Goal: Find specific page/section: Find specific page/section

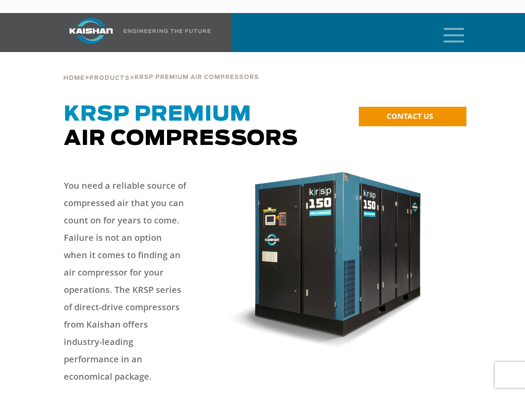
click at [452, 21] on icon "mobile menu" at bounding box center [454, 34] width 28 height 27
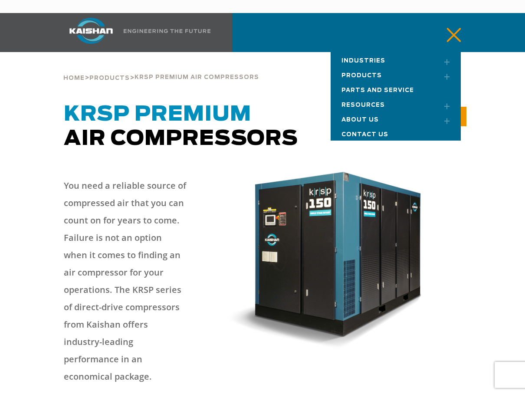
click at [385, 88] on span "Parts and Service" at bounding box center [377, 91] width 72 height 6
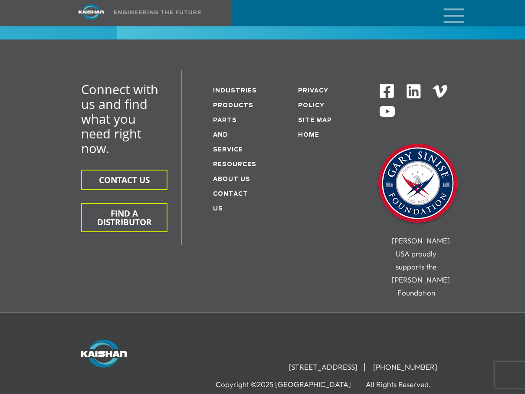
scroll to position [1311, 0]
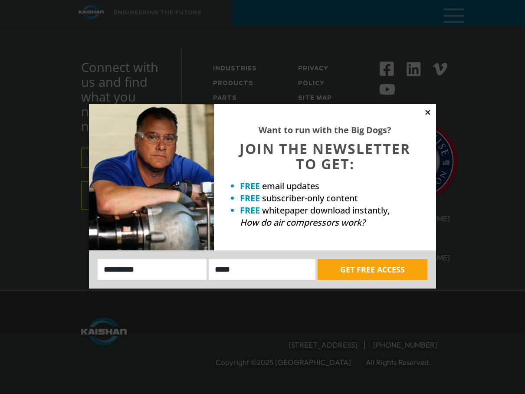
click at [427, 114] on icon at bounding box center [428, 112] width 8 height 8
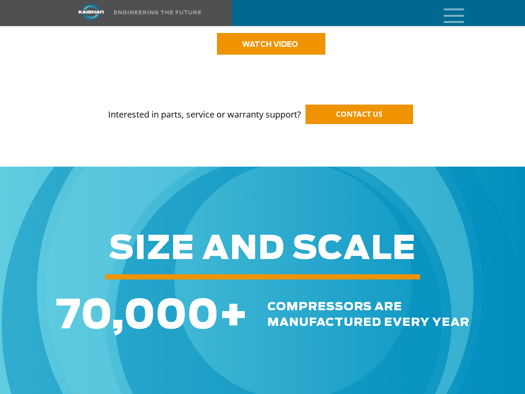
scroll to position [760, 0]
